Goal: Communication & Community: Answer question/provide support

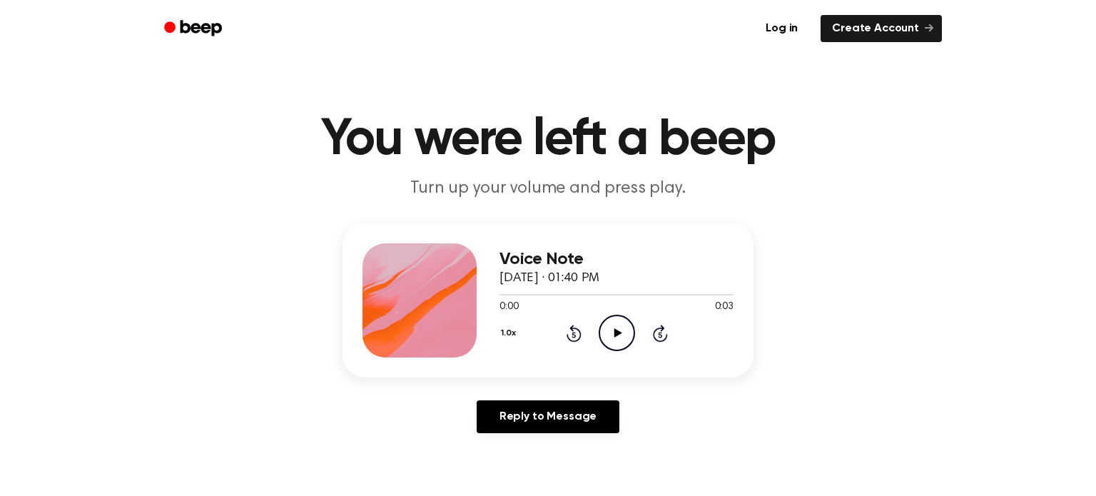
click at [617, 345] on icon "Play Audio" at bounding box center [617, 333] width 36 height 36
click at [614, 344] on icon "Play Audio" at bounding box center [617, 333] width 36 height 36
click at [607, 332] on icon "Play Audio" at bounding box center [617, 333] width 36 height 36
click at [622, 338] on icon "Play Audio" at bounding box center [617, 333] width 36 height 36
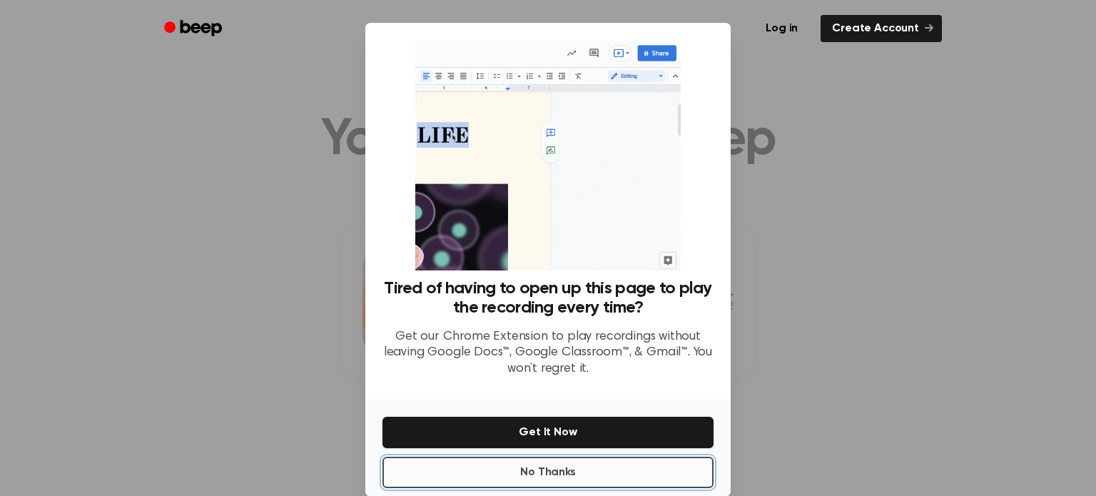
click at [625, 467] on button "No Thanks" at bounding box center [548, 472] width 331 height 31
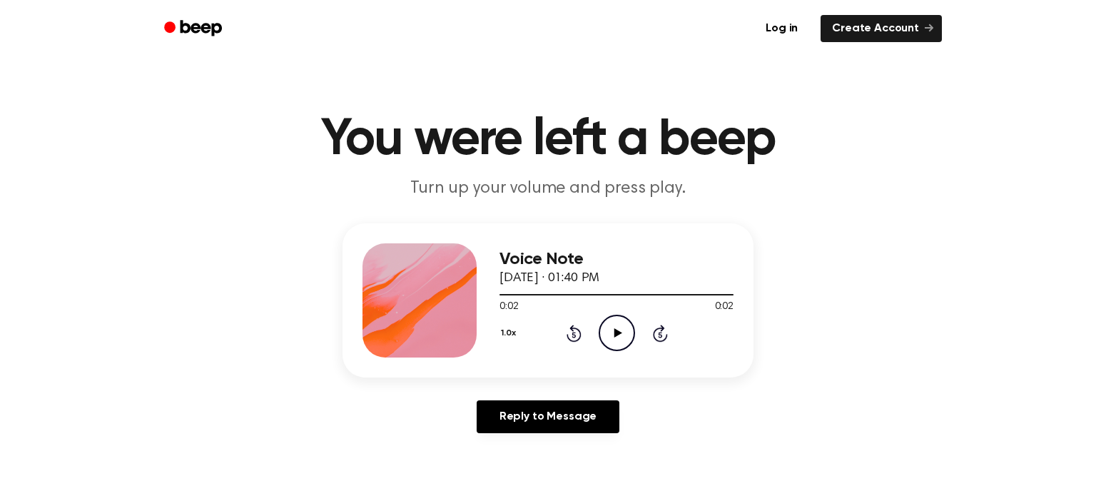
click at [609, 337] on icon "Play Audio" at bounding box center [617, 333] width 36 height 36
click at [611, 349] on circle at bounding box center [617, 333] width 35 height 35
click at [612, 336] on icon "Play Audio" at bounding box center [617, 333] width 36 height 36
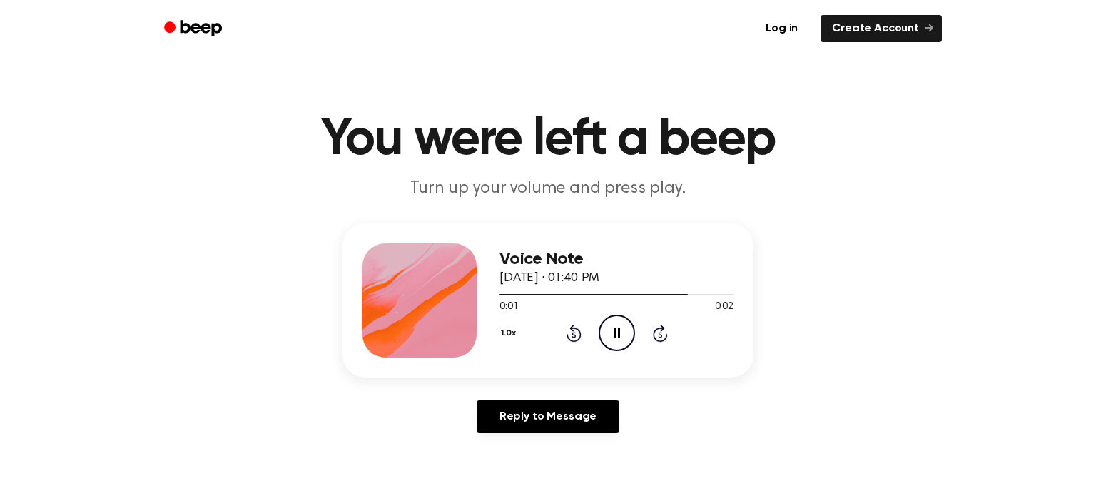
click at [412, 323] on div at bounding box center [420, 300] width 114 height 114
click at [498, 405] on link "Reply to Message" at bounding box center [548, 416] width 143 height 33
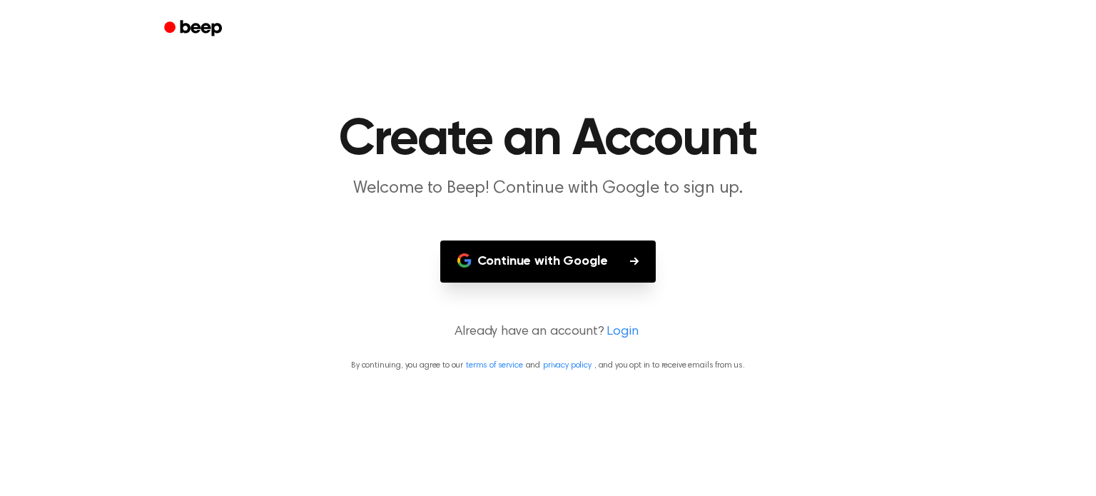
click at [649, 267] on button "Continue with Google" at bounding box center [548, 262] width 216 height 42
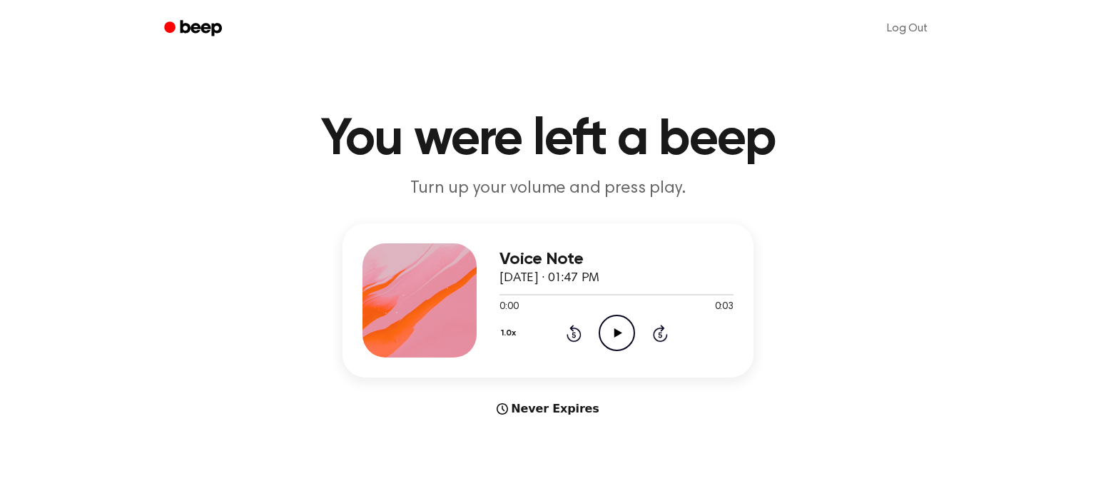
click at [605, 323] on icon "Play Audio" at bounding box center [617, 333] width 36 height 36
click at [607, 331] on icon "Play Audio" at bounding box center [617, 333] width 36 height 36
click at [612, 338] on icon "Play Audio" at bounding box center [617, 333] width 36 height 36
